Goal: Information Seeking & Learning: Learn about a topic

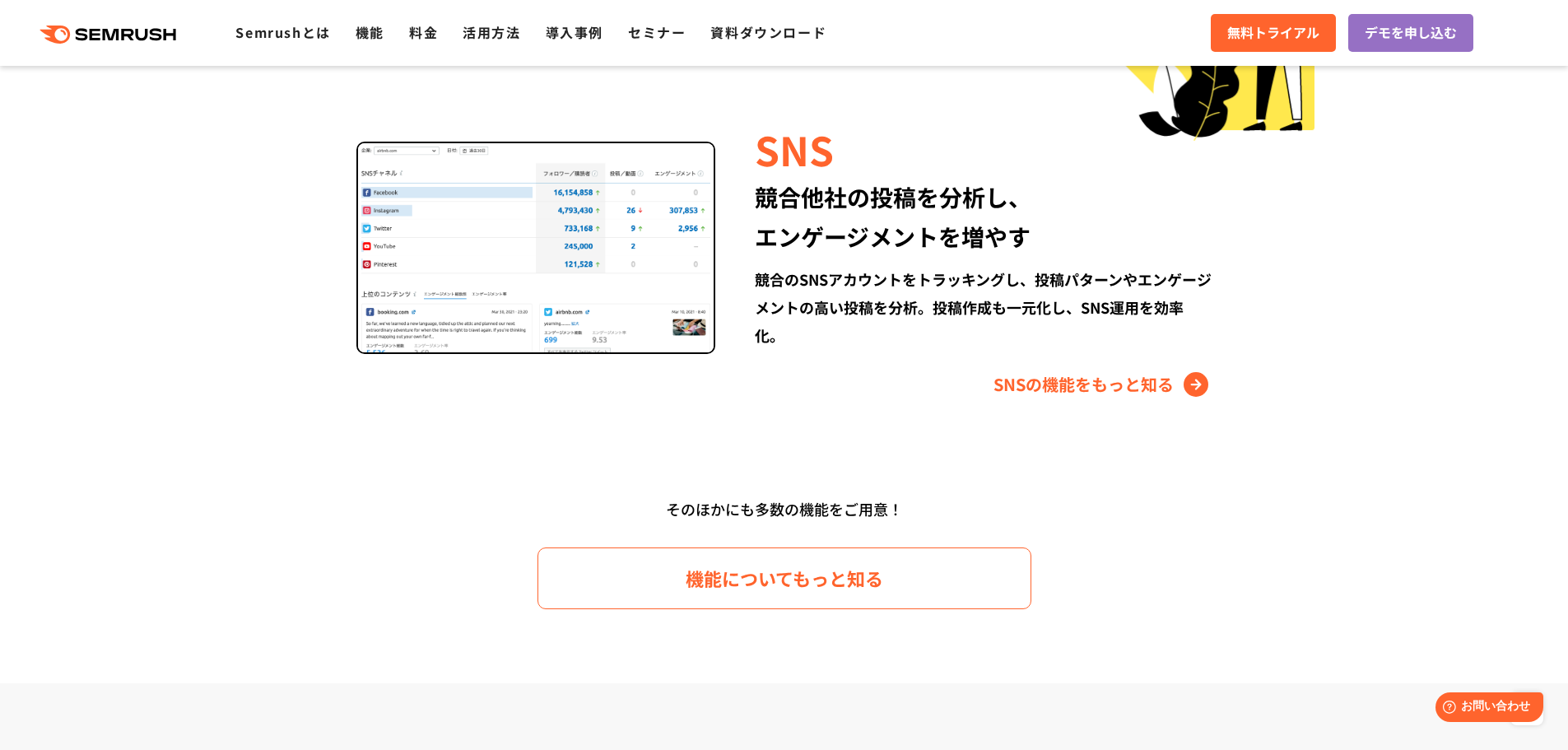
scroll to position [2229, 0]
click at [474, 352] on img at bounding box center [536, 249] width 360 height 212
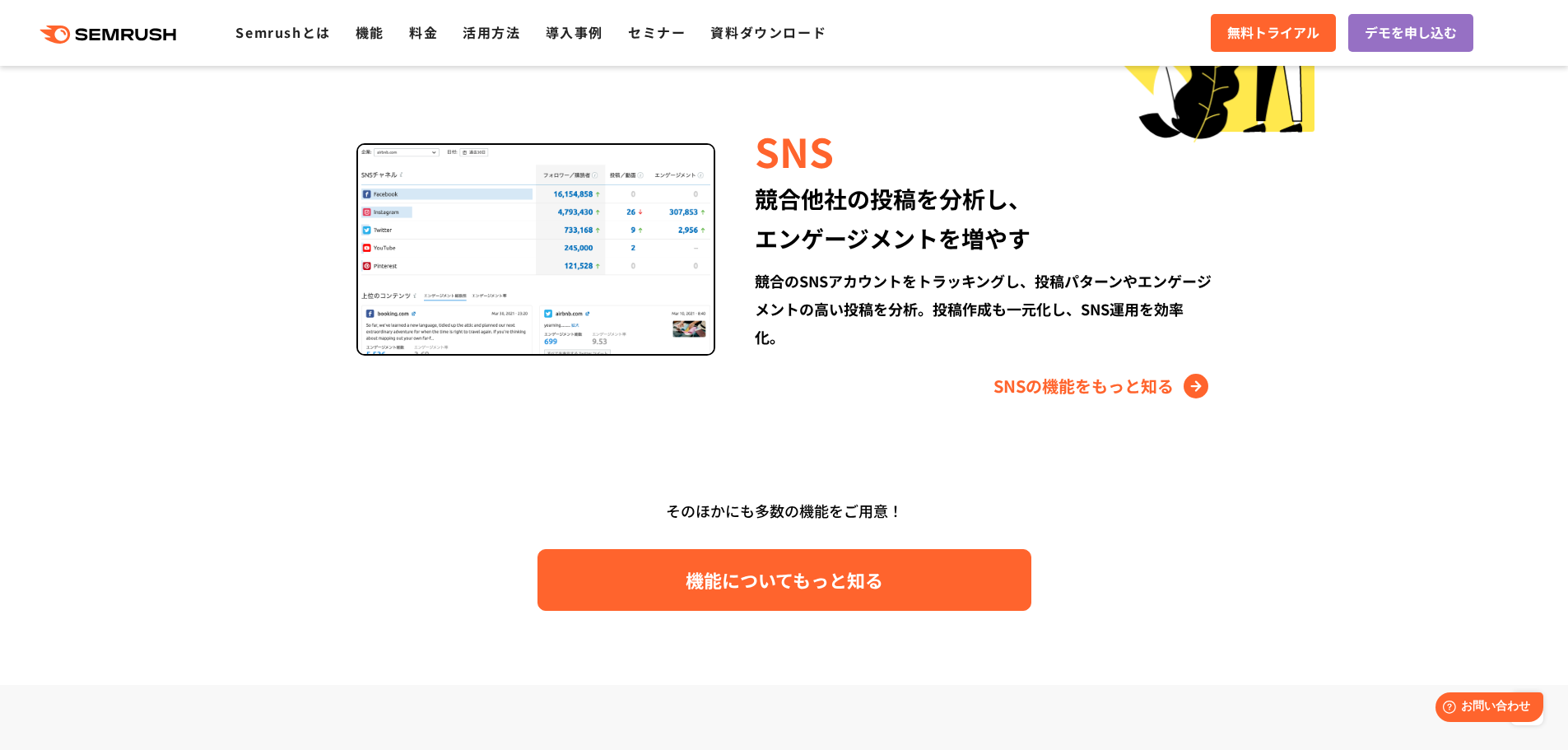
click at [630, 568] on link "機能についてもっと知る" at bounding box center [784, 580] width 494 height 62
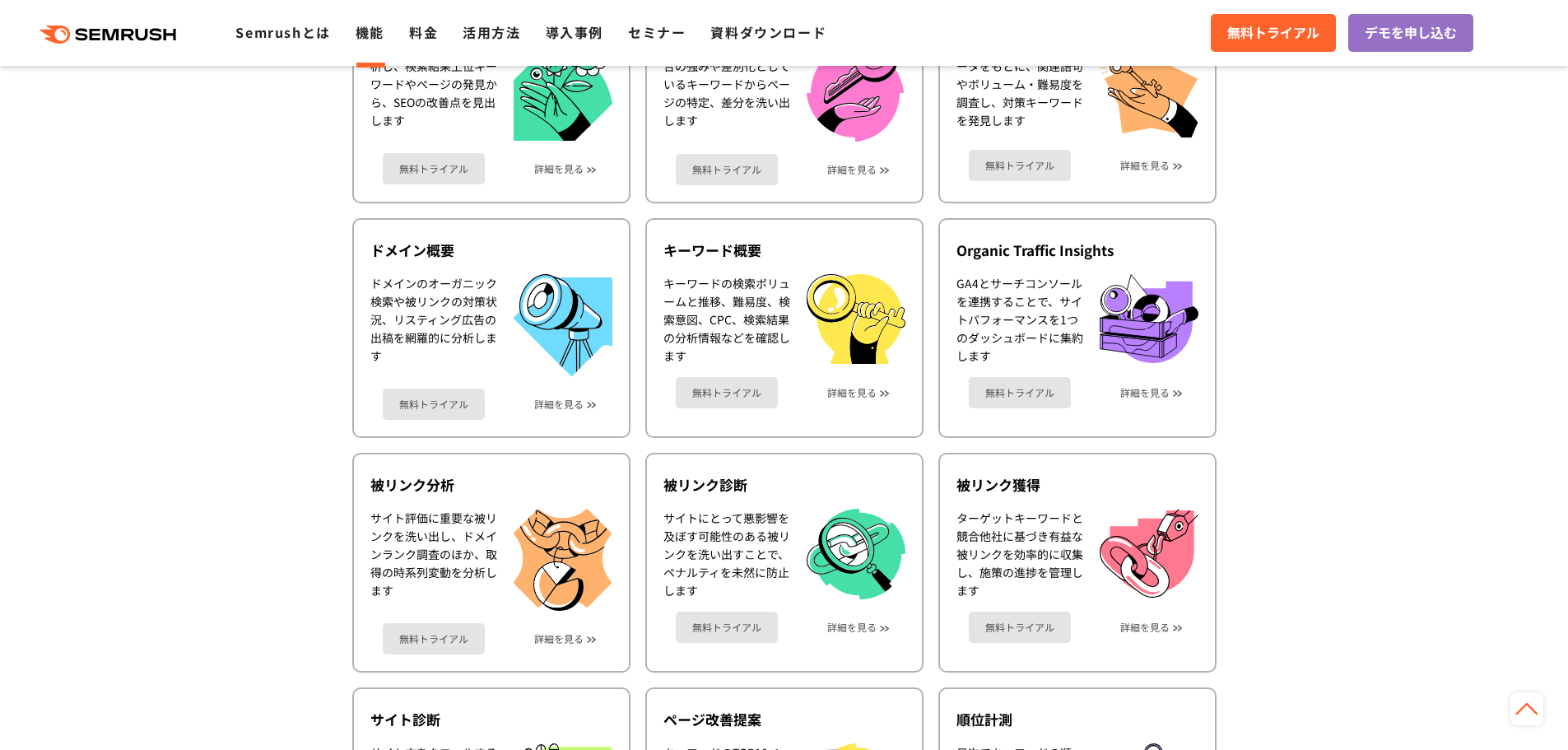
scroll to position [552, 0]
click at [540, 525] on img at bounding box center [563, 559] width 99 height 102
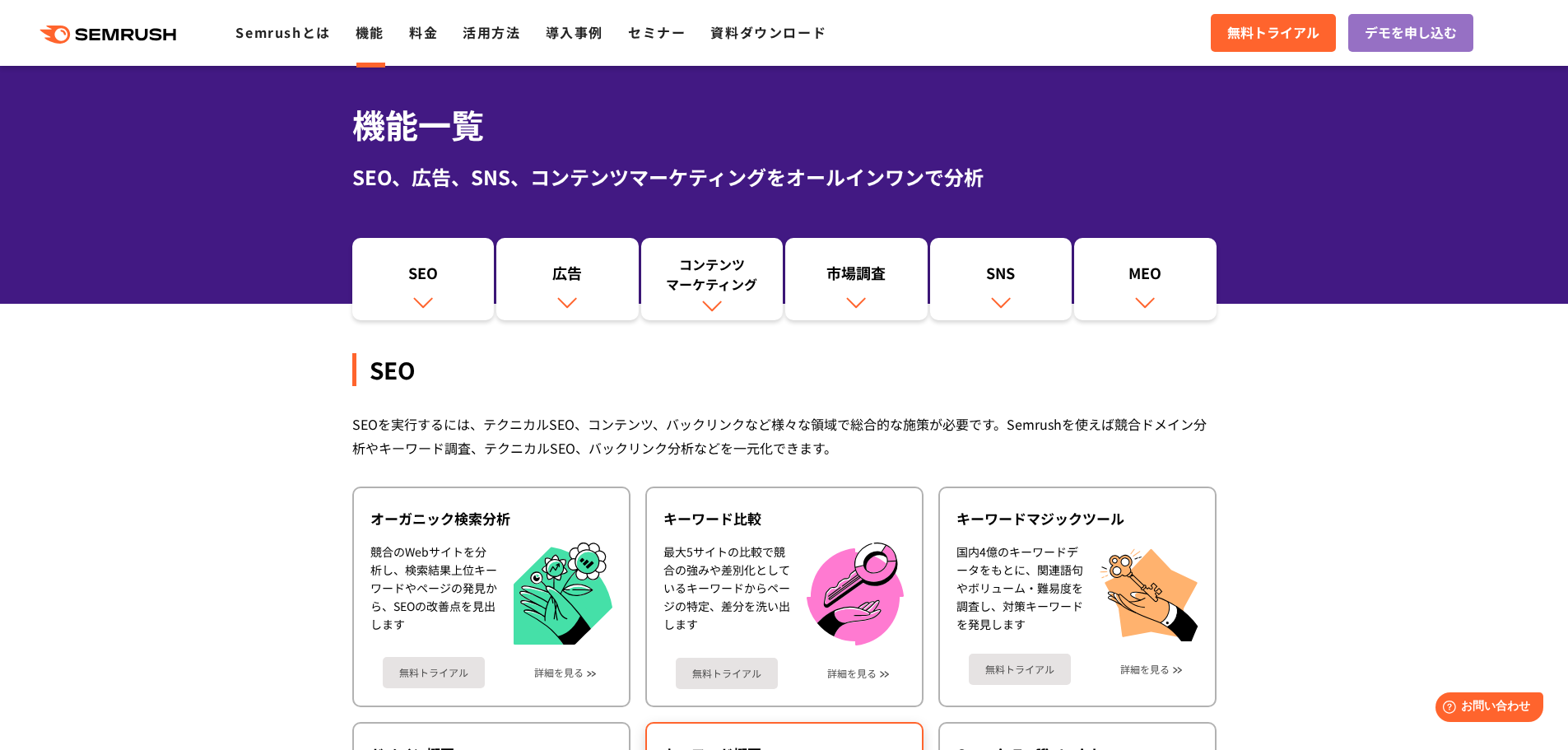
scroll to position [0, 0]
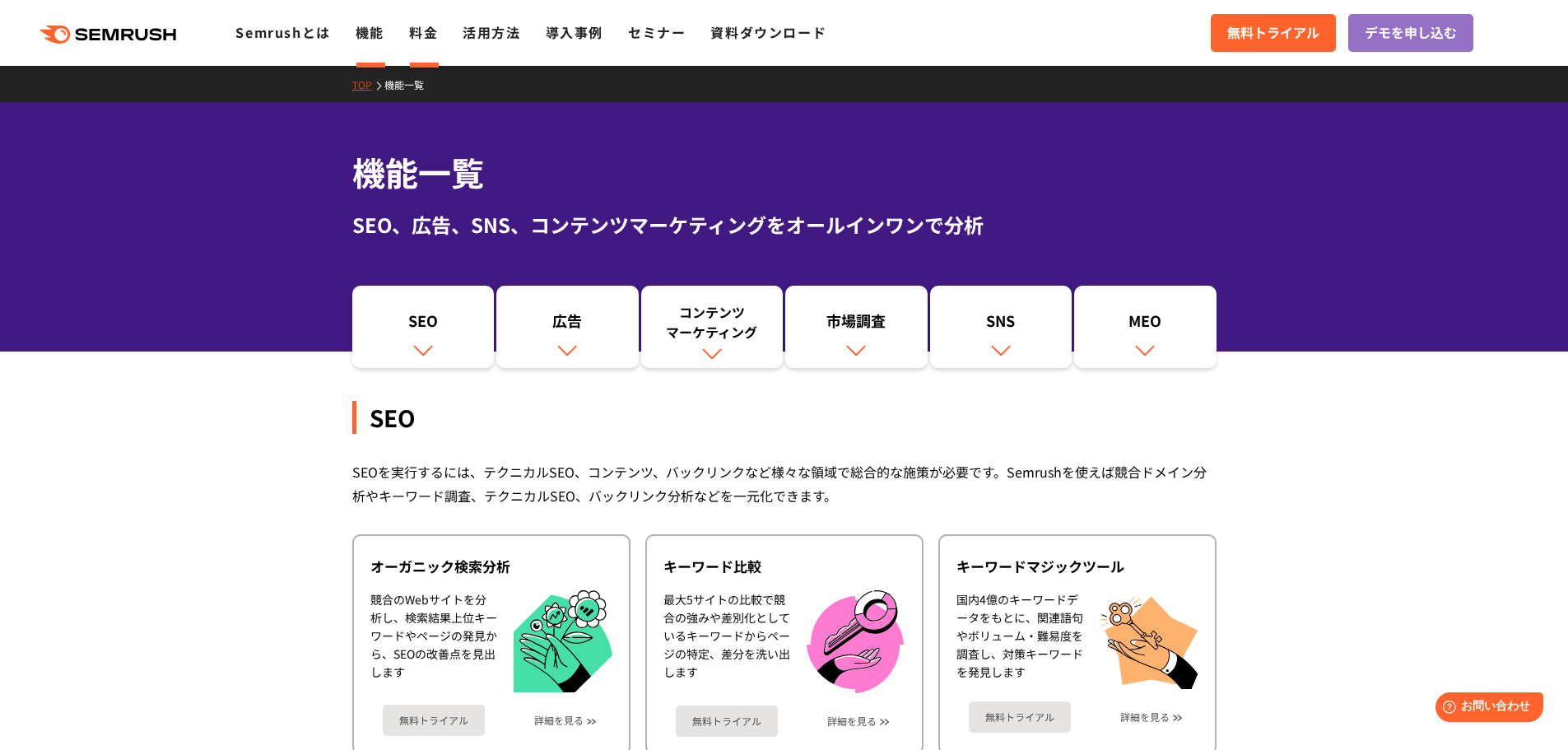
click at [425, 36] on link "料金" at bounding box center [424, 33] width 28 height 20
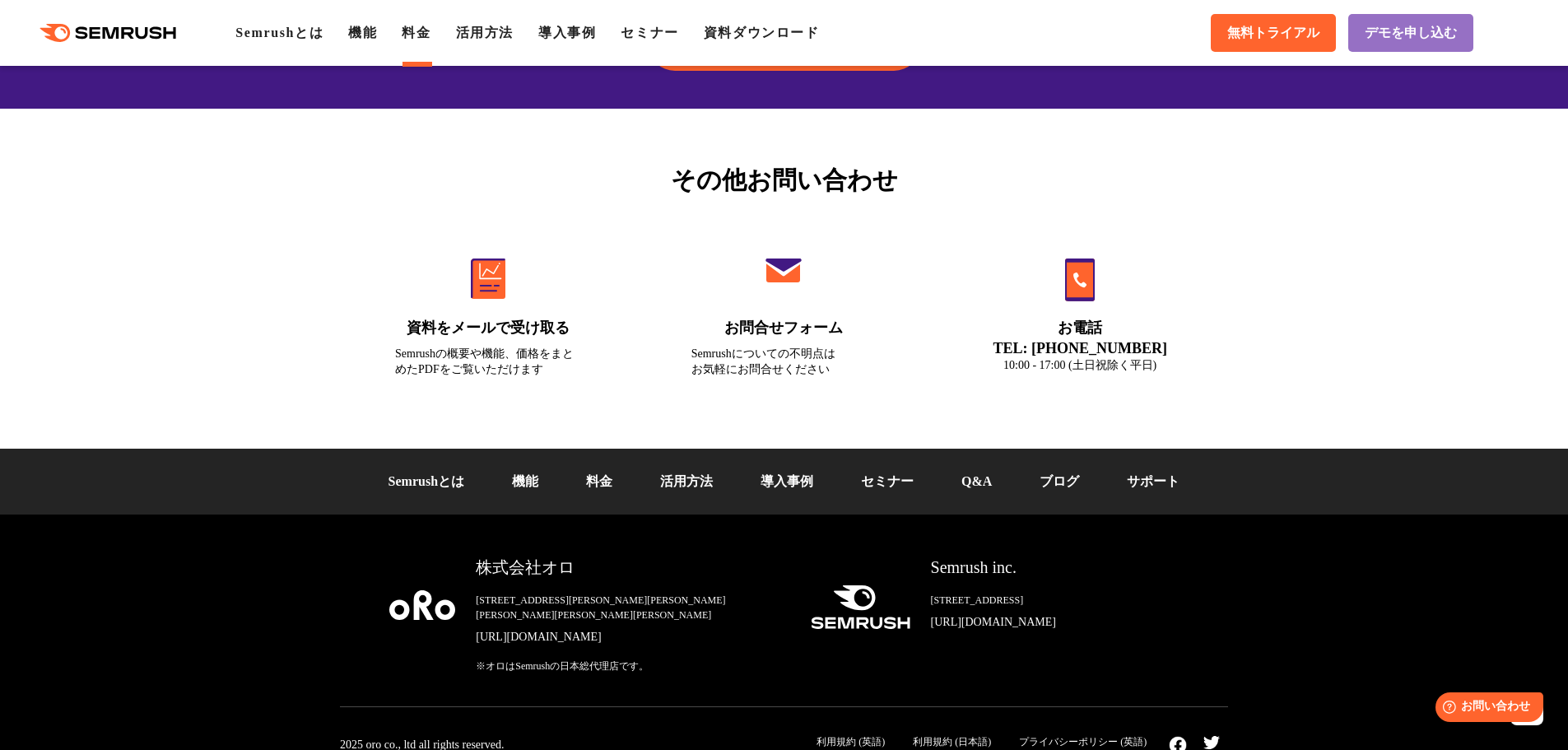
scroll to position [5546, 0]
